Goal: Find specific page/section: Find specific page/section

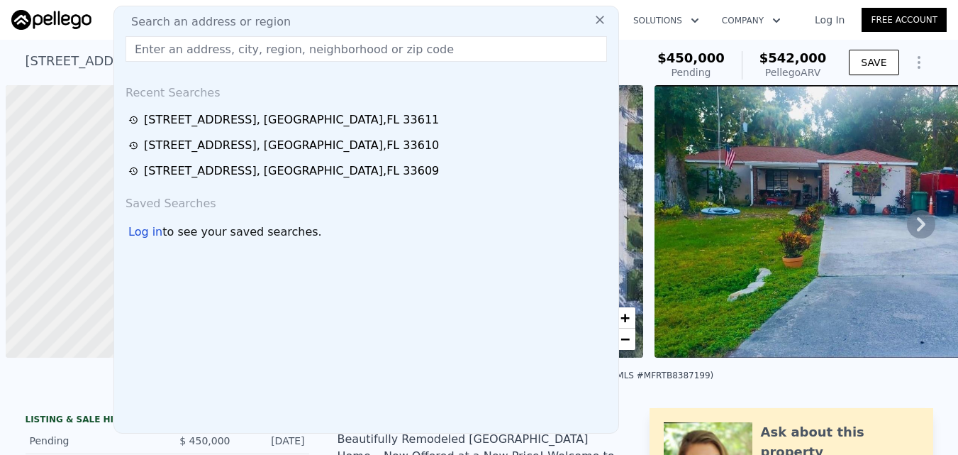
scroll to position [0, 6]
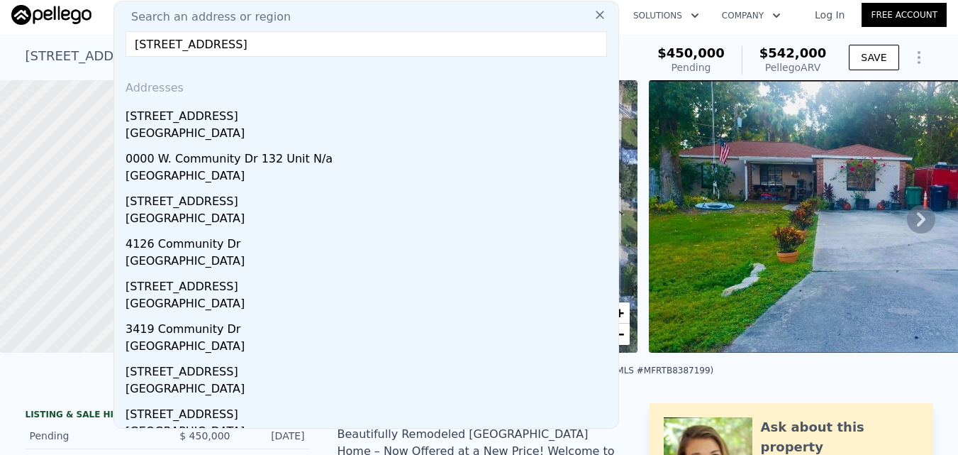
type input "[STREET_ADDRESS]"
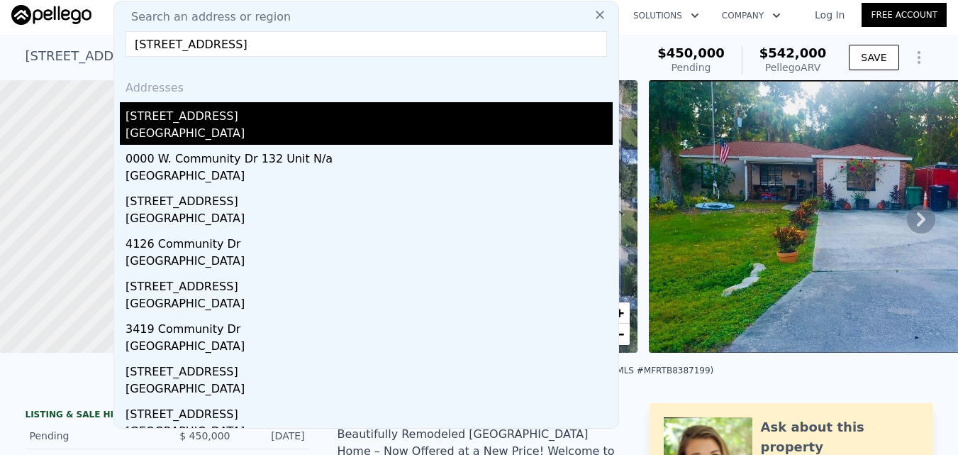
click at [311, 114] on div "[STREET_ADDRESS]" at bounding box center [369, 113] width 487 height 23
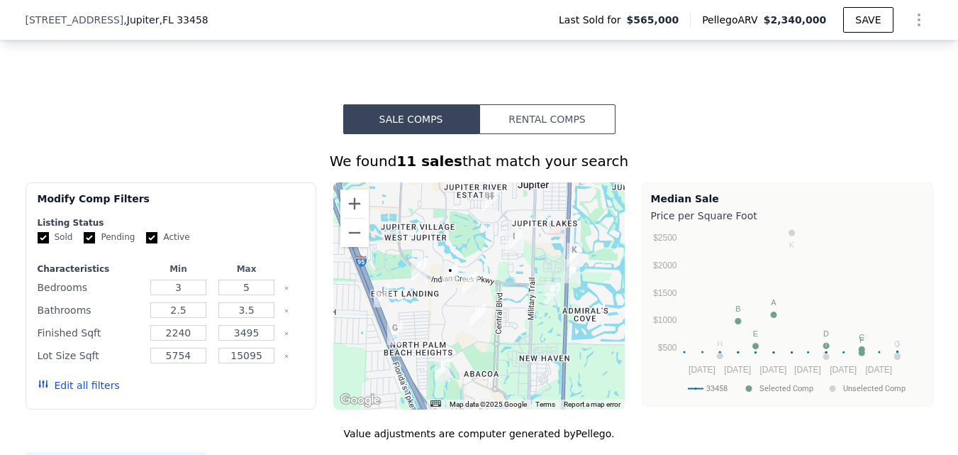
scroll to position [1064, 0]
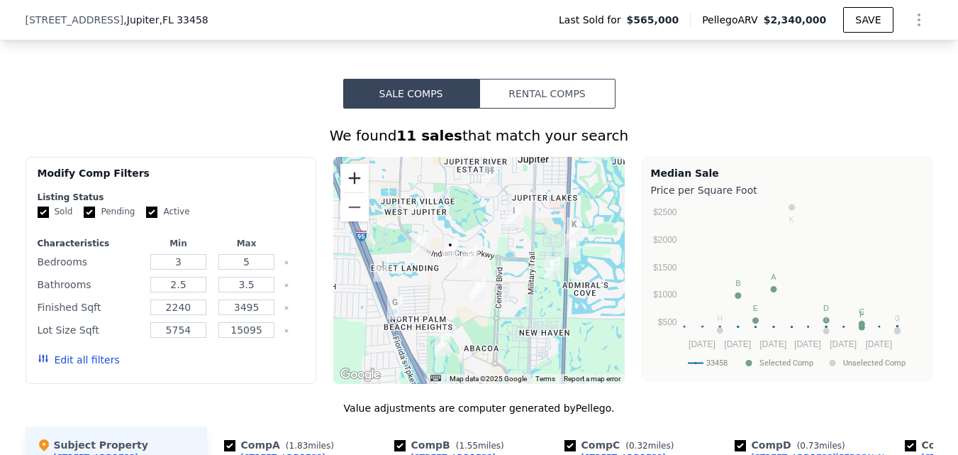
click at [345, 181] on button "Zoom in" at bounding box center [355, 178] width 28 height 28
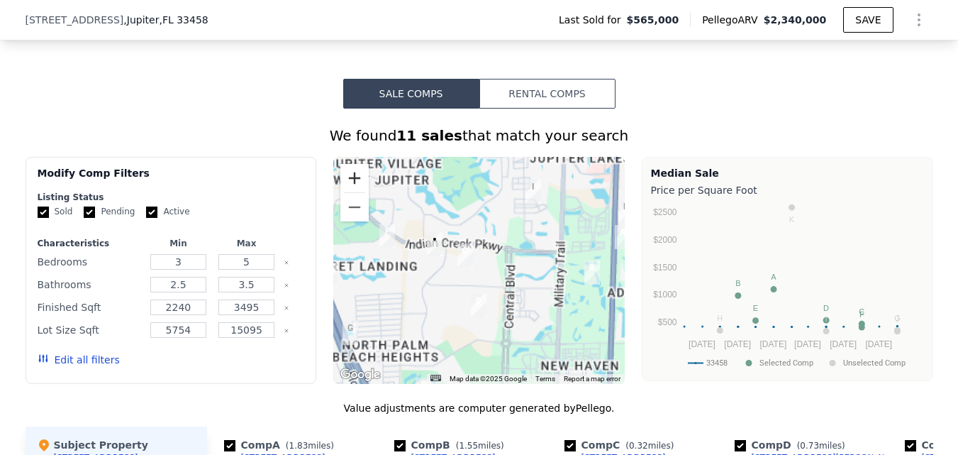
click at [345, 181] on button "Zoom in" at bounding box center [355, 178] width 28 height 28
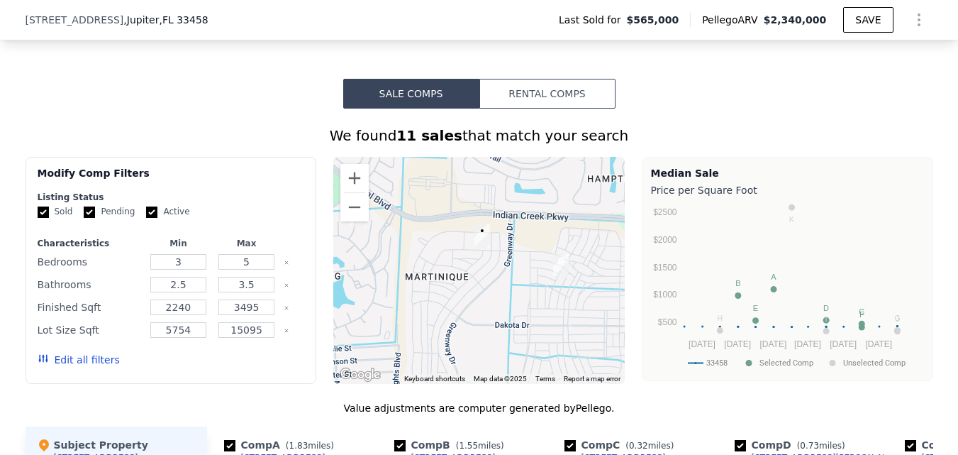
drag, startPoint x: 412, startPoint y: 306, endPoint x: 532, endPoint y: 323, distance: 121.1
click at [532, 323] on div at bounding box center [479, 270] width 292 height 227
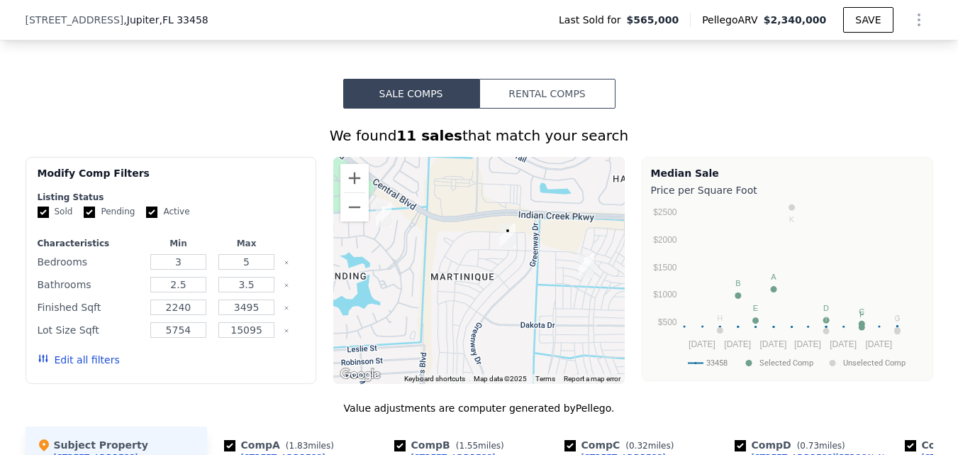
drag, startPoint x: 508, startPoint y: 354, endPoint x: 536, endPoint y: 354, distance: 28.4
click at [536, 354] on div at bounding box center [479, 270] width 292 height 227
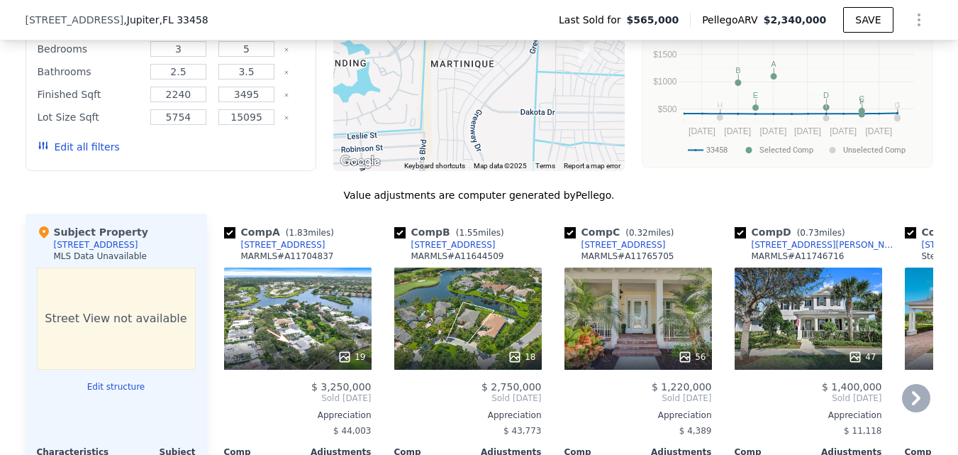
scroll to position [1348, 0]
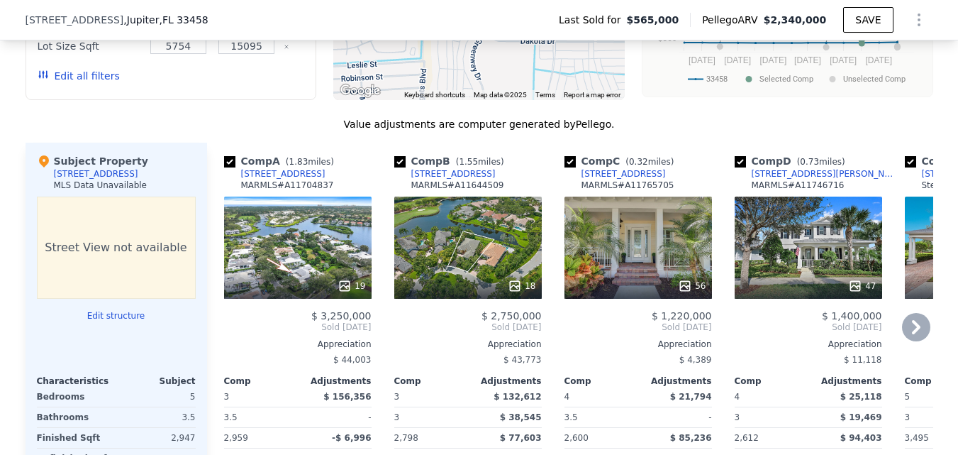
click at [912, 334] on icon at bounding box center [916, 327] width 9 height 14
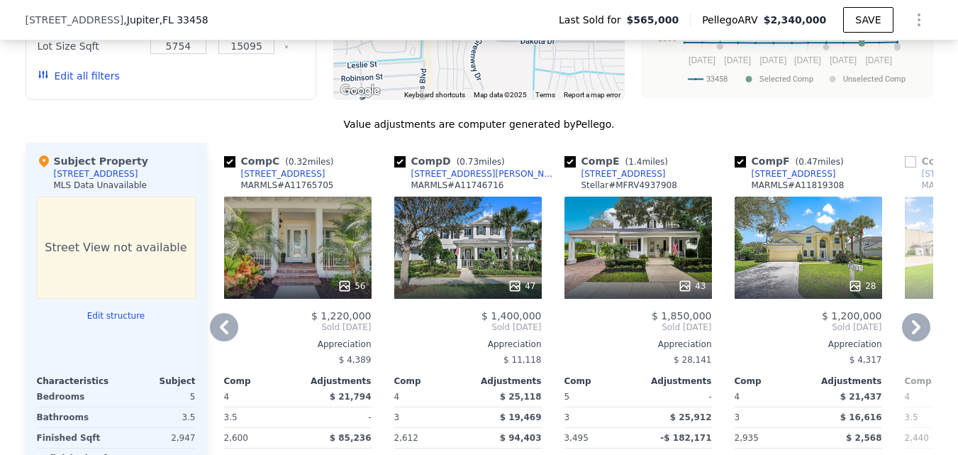
scroll to position [1419, 0]
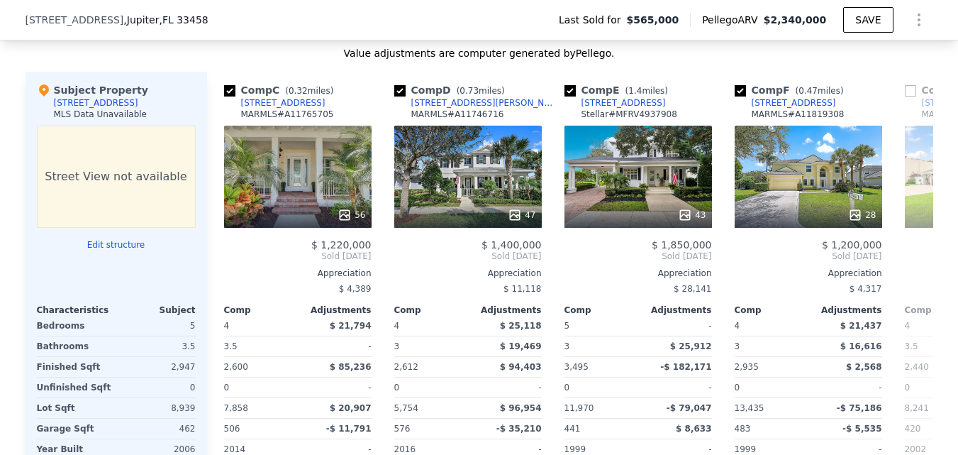
click at [504, 60] on div "Value adjustments are computer generated by Pellego ." at bounding box center [480, 53] width 908 height 14
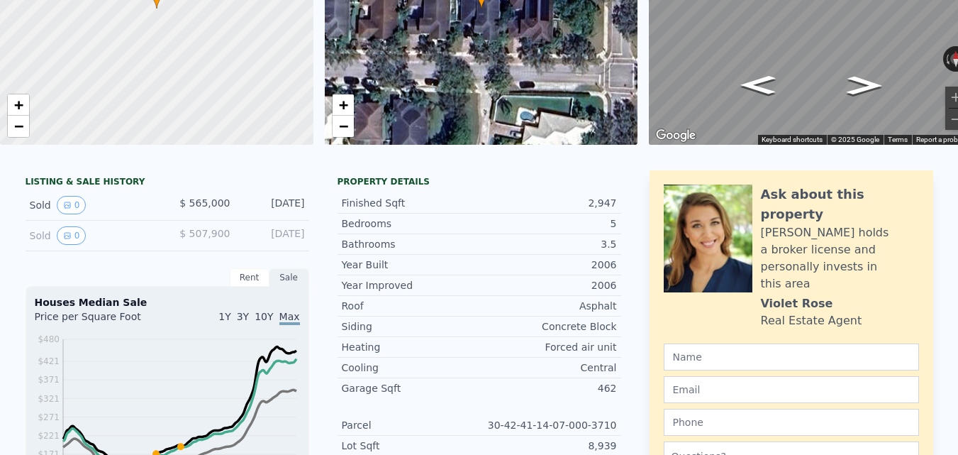
scroll to position [5, 0]
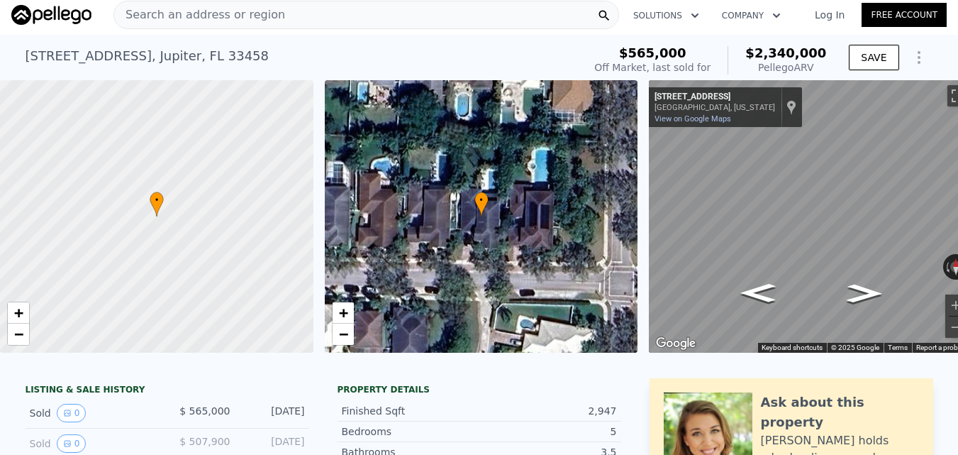
click at [463, 9] on div "Search an address or region" at bounding box center [367, 15] width 506 height 28
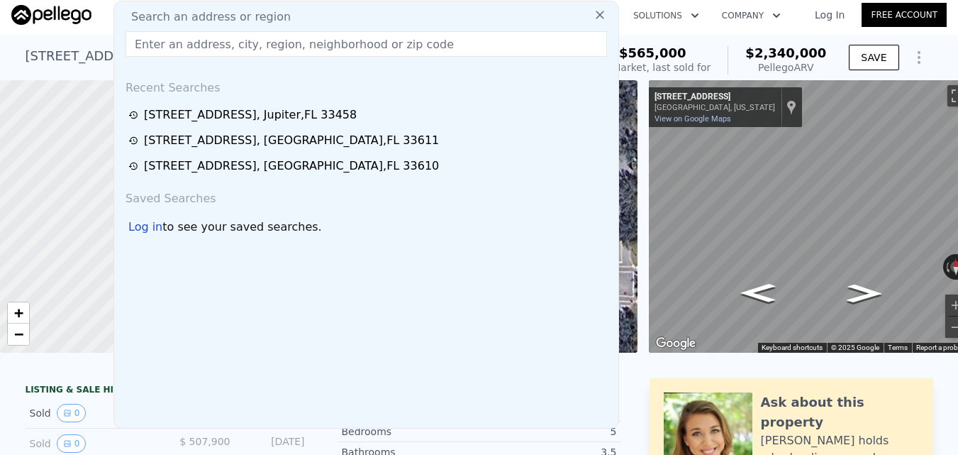
type input "[STREET_ADDRESS]"
